Goal: Communication & Community: Connect with others

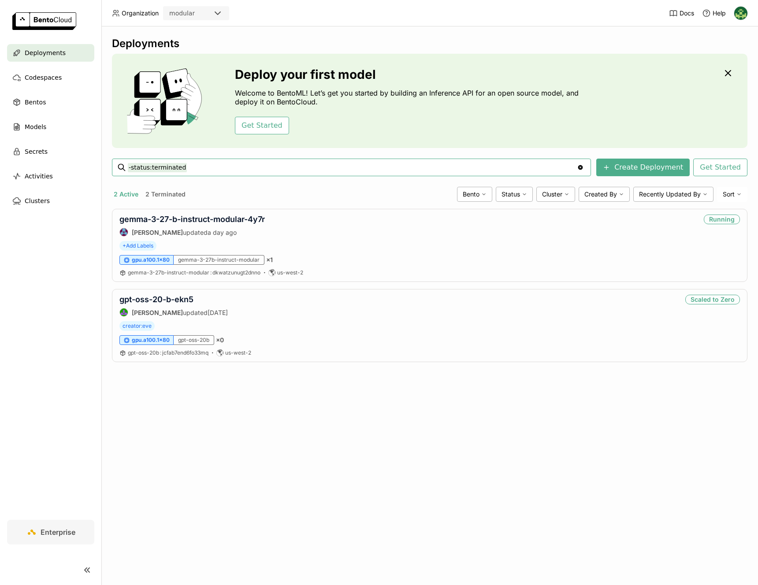
click at [744, 16] on img at bounding box center [740, 13] width 13 height 13
click at [734, 35] on span "Members" at bounding box center [724, 34] width 26 height 8
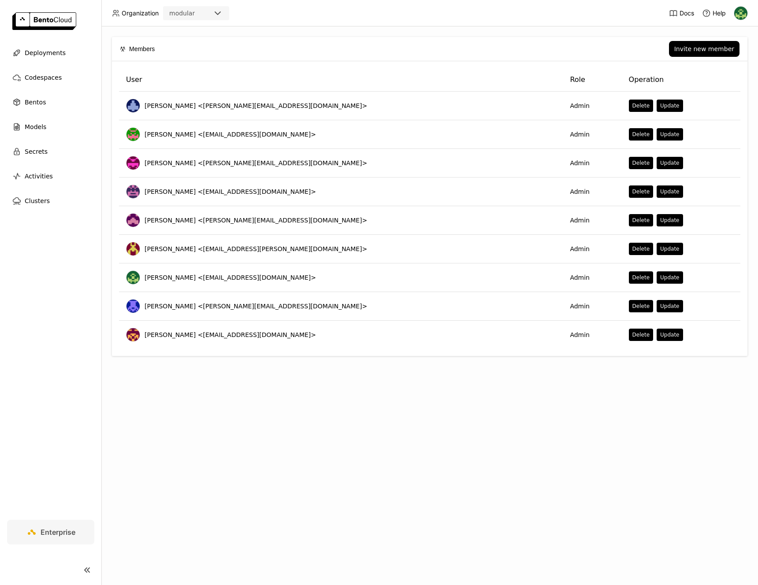
click at [447, 25] on header "Organization modular Docs Help" at bounding box center [379, 13] width 758 height 26
click at [679, 49] on div "Invite new member" at bounding box center [704, 48] width 60 height 7
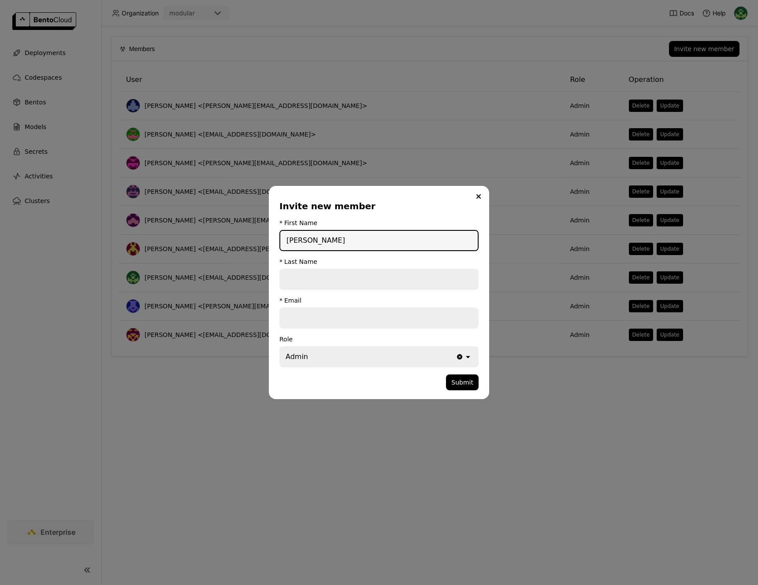
type input "Alex"
click at [381, 279] on input "dialog" at bounding box center [378, 279] width 197 height 19
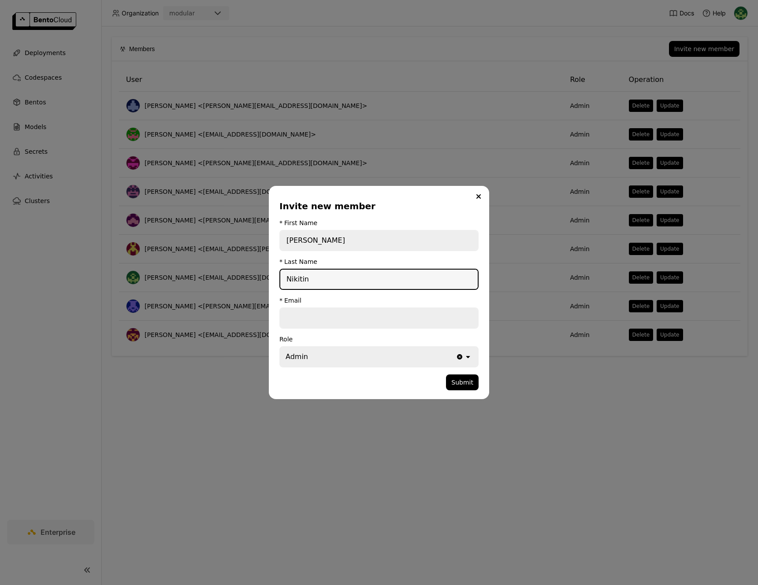
type input "Nikitin"
click at [344, 313] on input "dialog" at bounding box center [378, 317] width 197 height 19
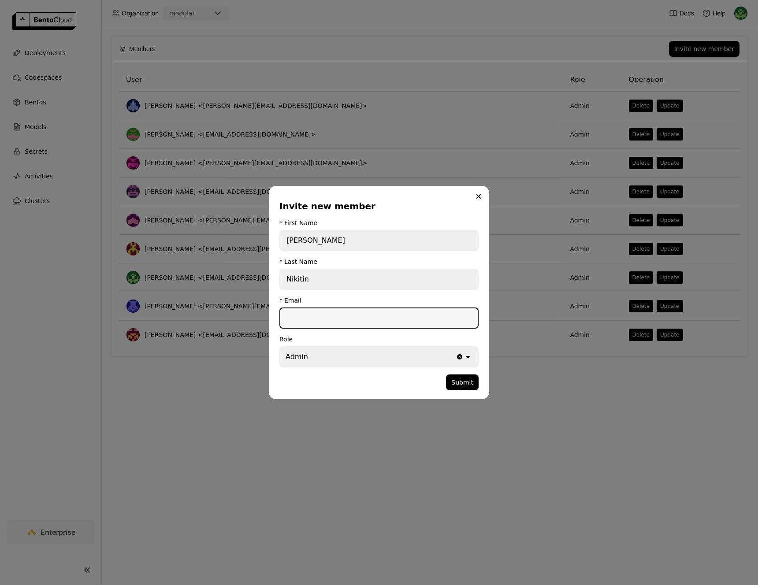
paste input "anikitin@modular.com"
type input "anikitin@modular.com"
click at [300, 242] on input "Alex" at bounding box center [378, 240] width 197 height 19
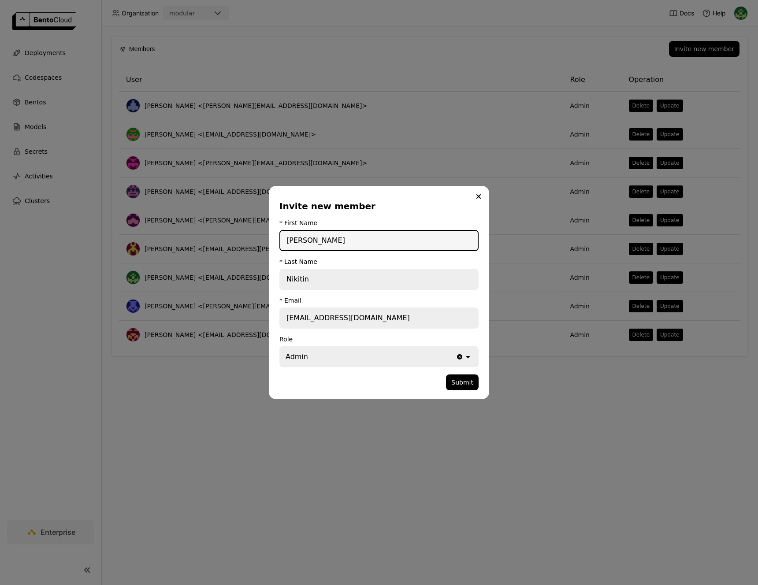
click at [300, 242] on input "Alex" at bounding box center [378, 240] width 197 height 19
paste input "Nikitin :spiral_calendar_pad: 2:12 PM"
drag, startPoint x: 356, startPoint y: 239, endPoint x: 323, endPoint y: 239, distance: 33.5
click at [323, 239] on input "Alex Nikitin :spiral_calendar_pad: 2:12 PM" at bounding box center [378, 240] width 197 height 19
click at [318, 241] on input "Alex Nikitin" at bounding box center [378, 240] width 197 height 19
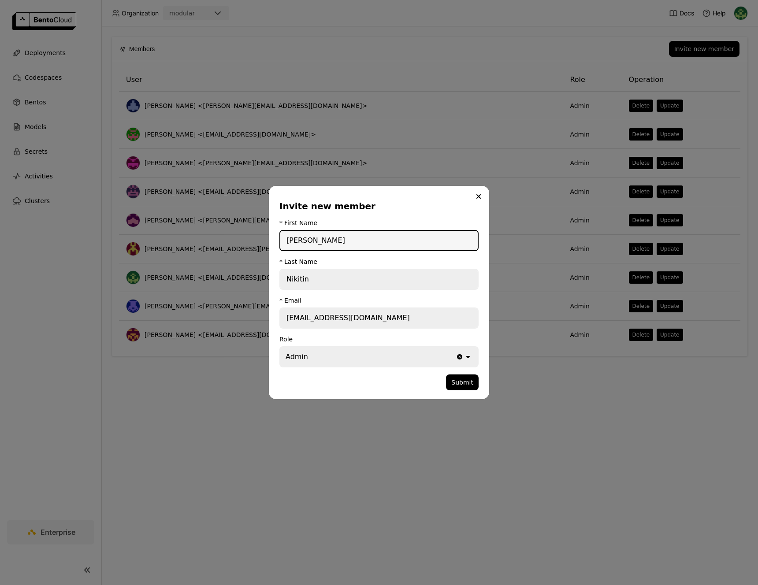
click at [318, 241] on input "Alex Nikitin" at bounding box center [378, 240] width 197 height 19
type input "Alex"
click at [293, 275] on input "Nikitin" at bounding box center [378, 279] width 197 height 19
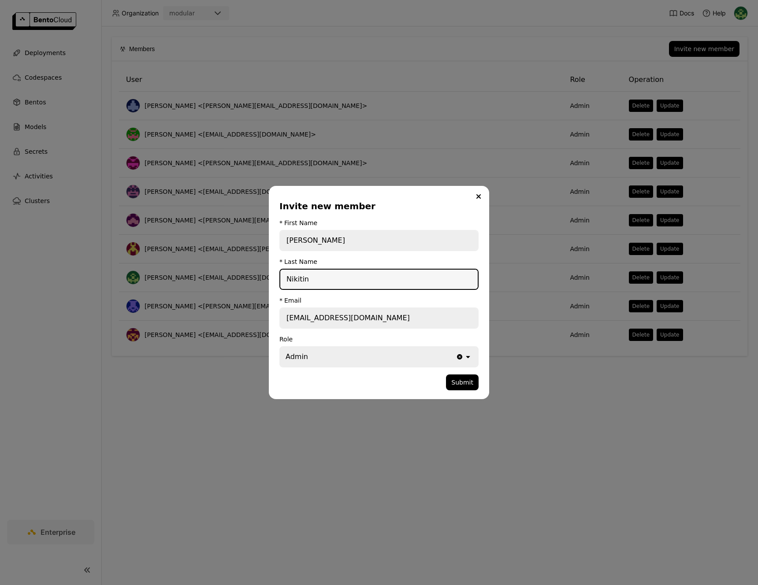
click at [293, 275] on input "Nikitin" at bounding box center [378, 279] width 197 height 19
click at [465, 381] on button "Submit" at bounding box center [462, 382] width 33 height 16
